Goal: Complete application form

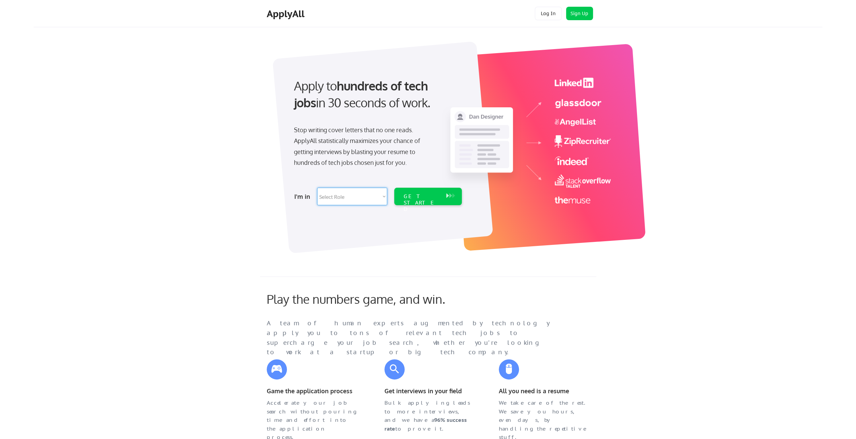
click at [360, 191] on select "Select Role Software Engineering Product Management Customer Success Sales UI/U…" at bounding box center [352, 196] width 70 height 17
select select ""engineering""
click at [317, 188] on select "Select Role Software Engineering Product Management Customer Success Sales UI/U…" at bounding box center [352, 196] width 70 height 17
select select ""engineering""
click at [424, 199] on div "GET STARTED" at bounding box center [422, 203] width 36 height 20
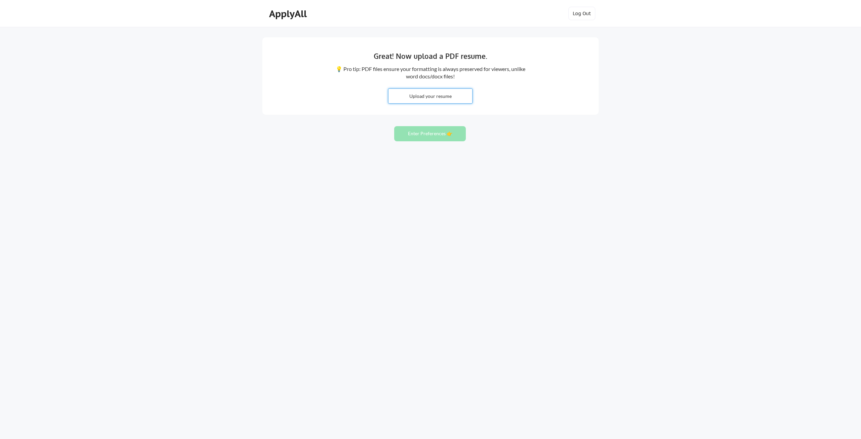
click at [446, 94] on input "file" at bounding box center [431, 96] width 84 height 14
type input "C:\fakepath\Nikhil_Suresh-Resume.pdf"
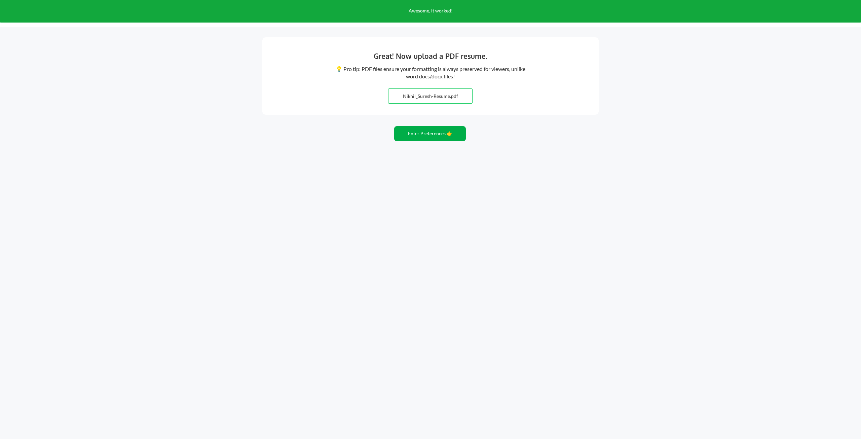
click at [461, 136] on button "Enter Preferences 👉" at bounding box center [430, 133] width 72 height 15
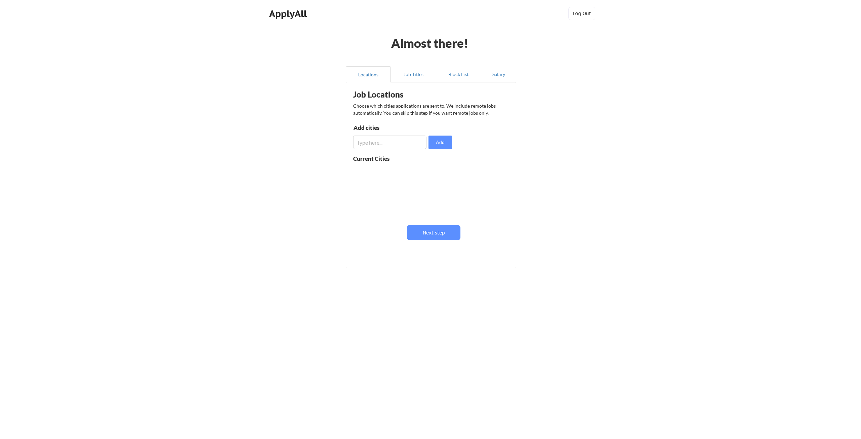
click at [410, 151] on div "Job Locations Choose which cities applications are sent to. We include remote j…" at bounding box center [433, 173] width 166 height 174
click at [414, 141] on input "input" at bounding box center [389, 142] width 73 height 13
type input "Boston"
click at [445, 146] on button "Add" at bounding box center [441, 142] width 24 height 13
click at [387, 148] on input "input" at bounding box center [389, 142] width 73 height 13
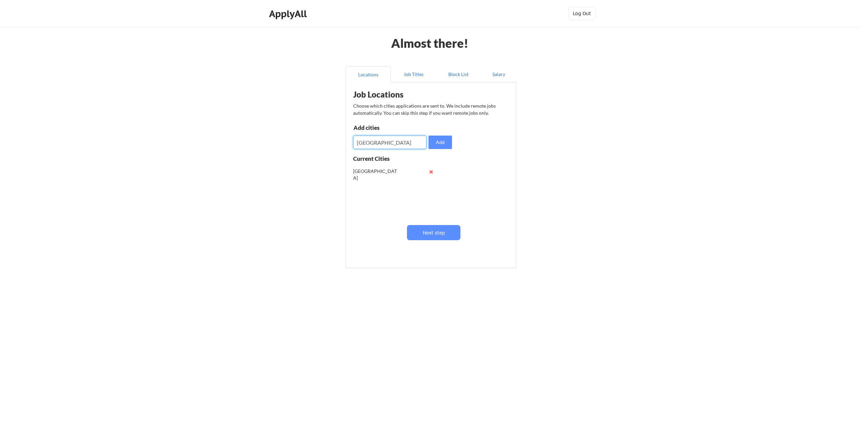
type input "Chicago"
click at [387, 148] on input "input" at bounding box center [389, 142] width 73 height 13
type input "Newyoek"
click at [431, 200] on button at bounding box center [431, 198] width 5 height 5
click at [405, 137] on input "input" at bounding box center [389, 142] width 73 height 13
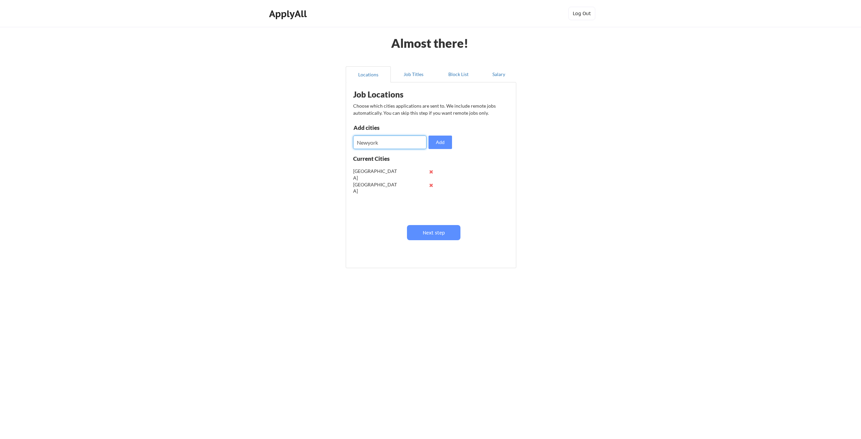
type input "Newyork"
click at [405, 137] on input "input" at bounding box center [389, 142] width 73 height 13
type input "California"
click at [405, 137] on input "input" at bounding box center [389, 142] width 73 height 13
type input "Ohio"
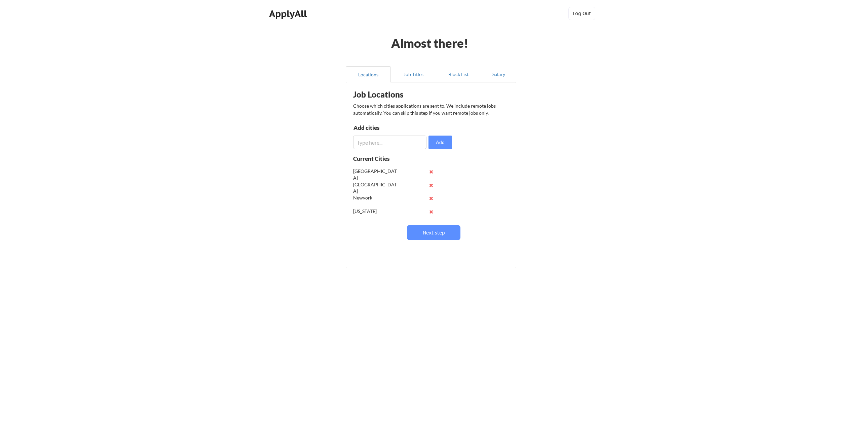
click at [405, 137] on input "input" at bounding box center [389, 142] width 73 height 13
type input "Florida"
click at [405, 137] on input "input" at bounding box center [389, 142] width 73 height 13
click at [420, 229] on button "Next step" at bounding box center [433, 232] width 53 height 15
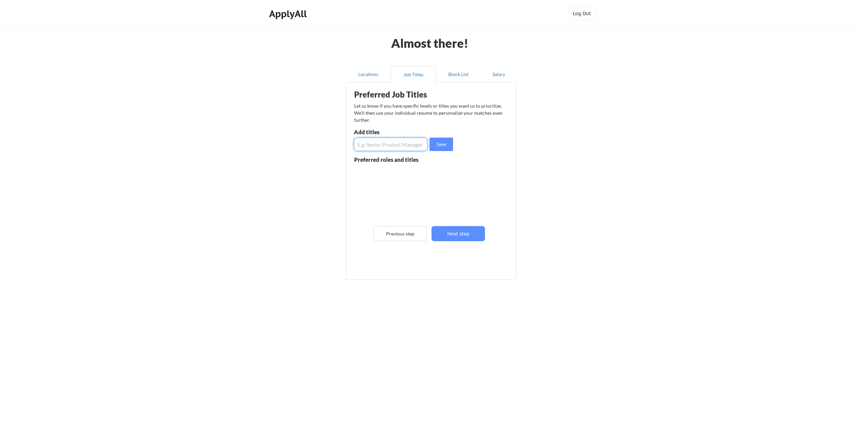
click at [404, 143] on input "input" at bounding box center [391, 144] width 74 height 13
type input "SDET"
click at [404, 143] on input "input" at bounding box center [391, 144] width 74 height 13
type input "Software Engineer in test"
click at [457, 229] on button "Next step" at bounding box center [458, 233] width 53 height 15
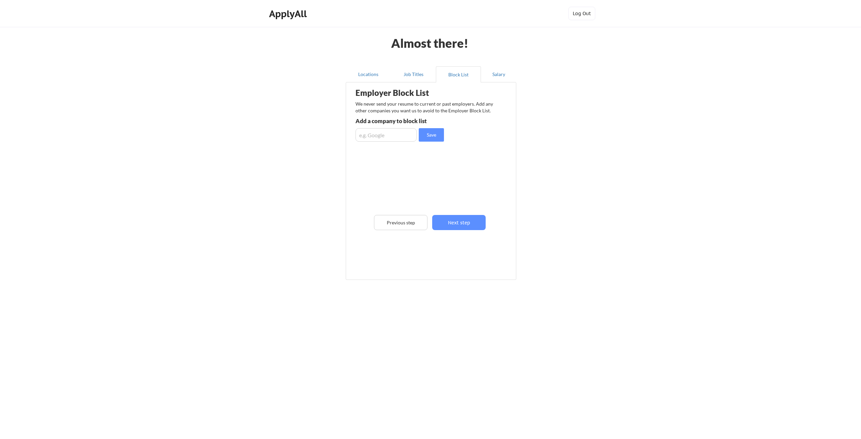
click at [395, 132] on input "input" at bounding box center [386, 134] width 61 height 13
type input "MathWorks"
click at [466, 226] on button "Next step" at bounding box center [458, 222] width 53 height 15
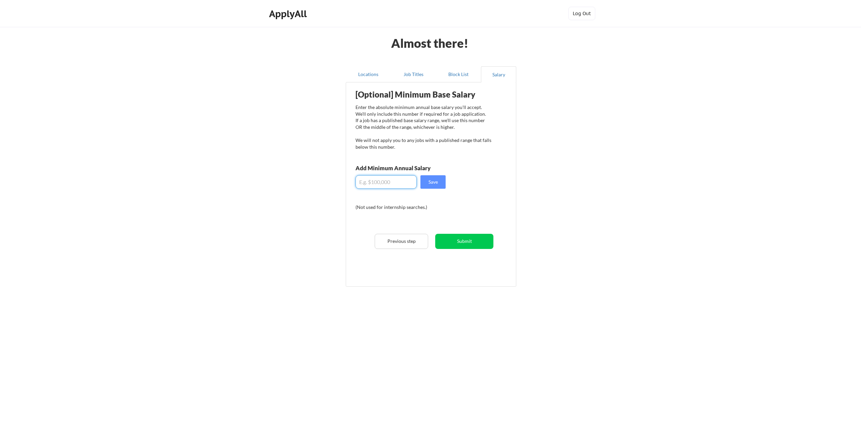
click at [374, 184] on input "input" at bounding box center [386, 181] width 61 height 13
type input "$130,000"
click at [477, 237] on button "Submit" at bounding box center [464, 241] width 58 height 15
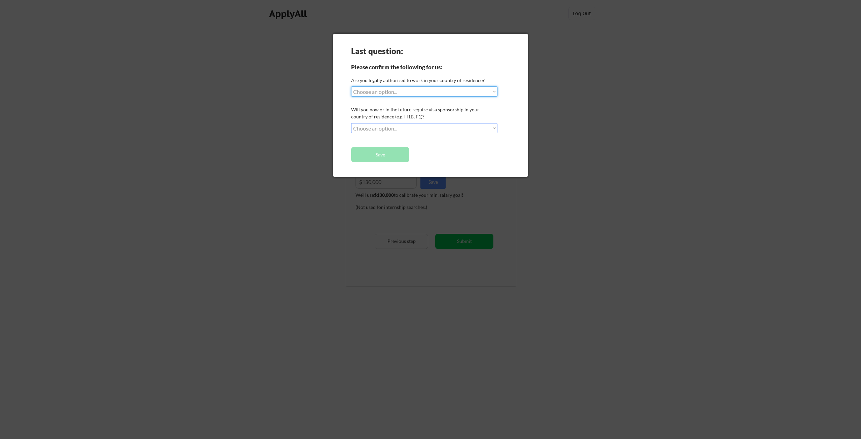
drag, startPoint x: 385, startPoint y: 91, endPoint x: 384, endPoint y: 95, distance: 3.8
click at [385, 91] on select "Choose an option... Yes, I am a US Citizen Yes, I am a Canadian Citizen Yes, I …" at bounding box center [424, 91] width 146 height 10
select select ""yes__i_am_here_on_a_visa__h1b__opt__etc__""
click at [351, 86] on select "Choose an option... Yes, I am a US Citizen Yes, I am a Canadian Citizen Yes, I …" at bounding box center [424, 91] width 146 height 10
click at [402, 129] on select "Choose an option... No, I will not need sponsorship Yes, I will need sponsorship" at bounding box center [424, 128] width 146 height 10
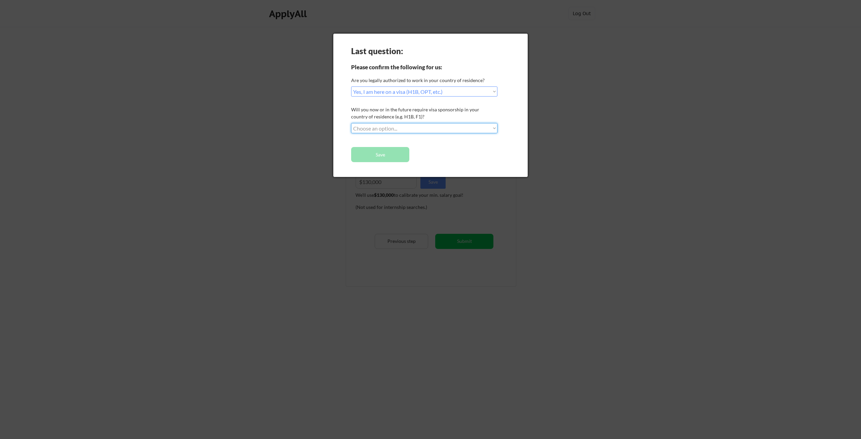
select select ""yes__i_will_need_sponsorship""
click at [351, 123] on select "Choose an option... No, I will not need sponsorship Yes, I will need sponsorship" at bounding box center [424, 128] width 146 height 10
click at [396, 155] on button "Save" at bounding box center [380, 154] width 58 height 15
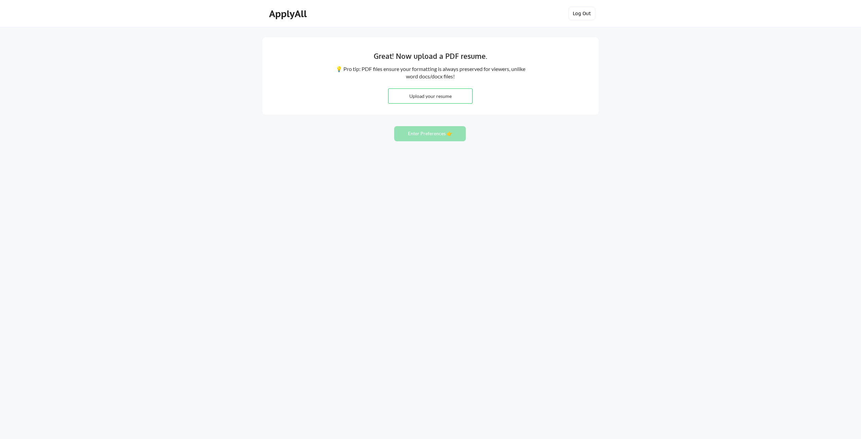
click at [575, 16] on button "Log Out" at bounding box center [582, 13] width 27 height 13
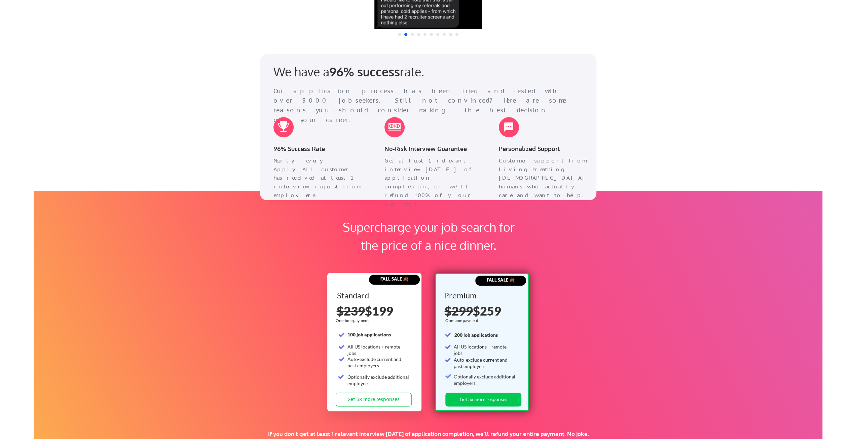
scroll to position [1243, 0]
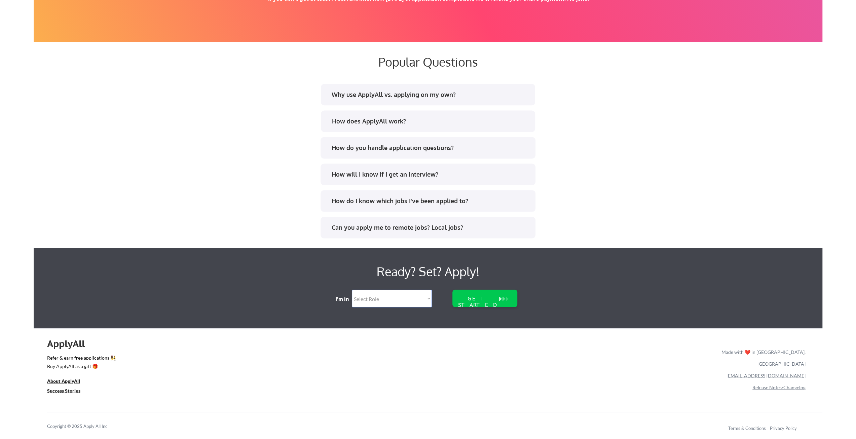
click at [421, 181] on div "How will I know if I get an interview?" at bounding box center [428, 174] width 215 height 22
click at [421, 174] on div "How will I know if I get an interview?" at bounding box center [430, 174] width 197 height 8
